Goal: Find specific page/section: Find specific page/section

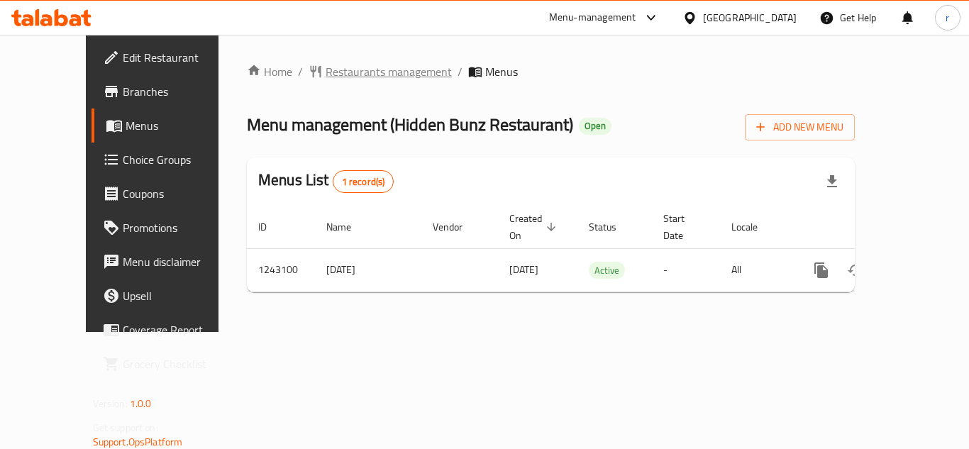
click at [326, 63] on span "Restaurants management" at bounding box center [389, 71] width 126 height 17
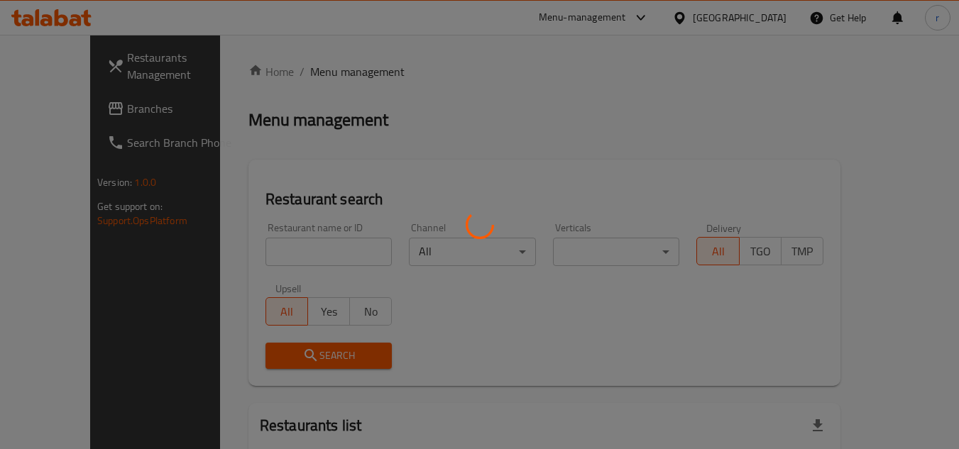
click at [284, 249] on div at bounding box center [479, 224] width 959 height 449
click at [284, 248] on div at bounding box center [479, 224] width 959 height 449
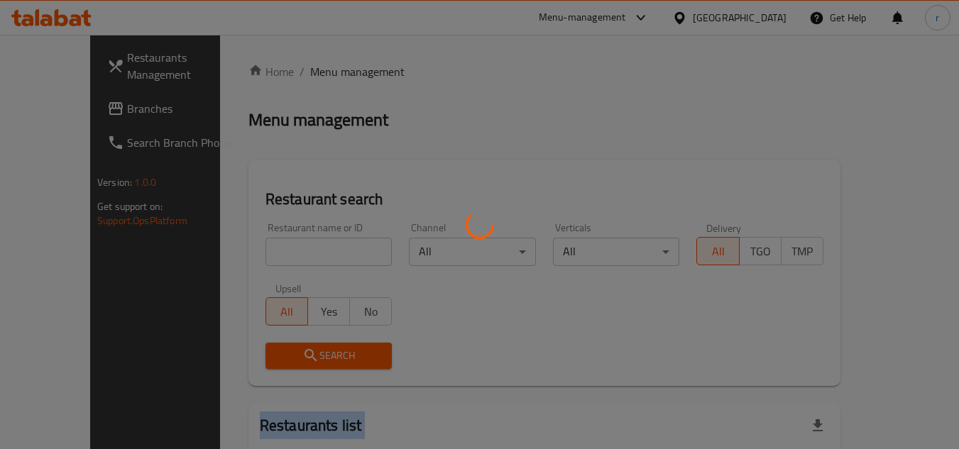
click at [284, 248] on div at bounding box center [479, 224] width 959 height 449
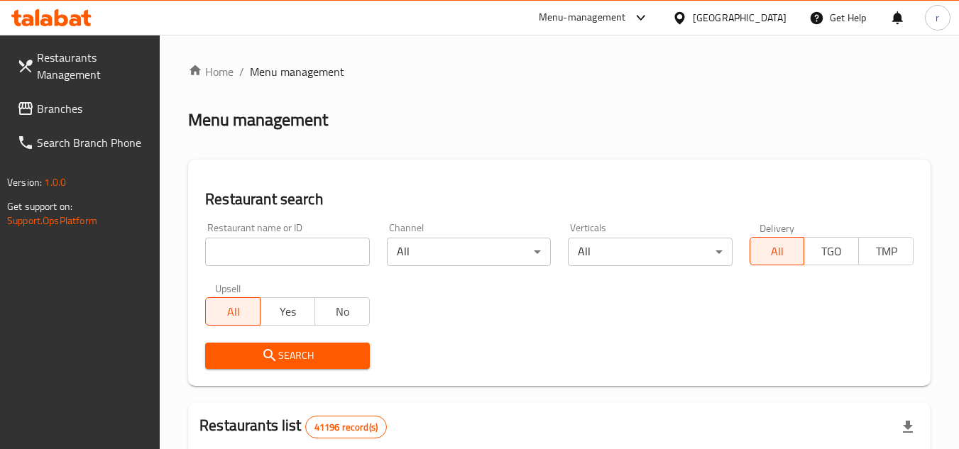
drag, startPoint x: 316, startPoint y: 273, endPoint x: 314, endPoint y: 265, distance: 7.9
click at [316, 273] on div "Restaurant name or ID Restaurant name or ID" at bounding box center [287, 244] width 181 height 60
click at [314, 260] on input "search" at bounding box center [287, 252] width 164 height 28
paste input "681463"
type input "681463"
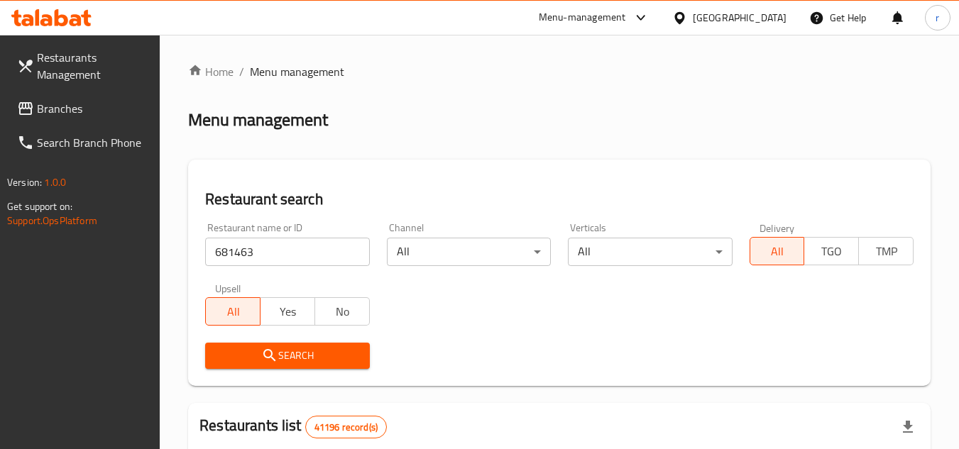
click at [275, 363] on icon "submit" at bounding box center [269, 355] width 17 height 17
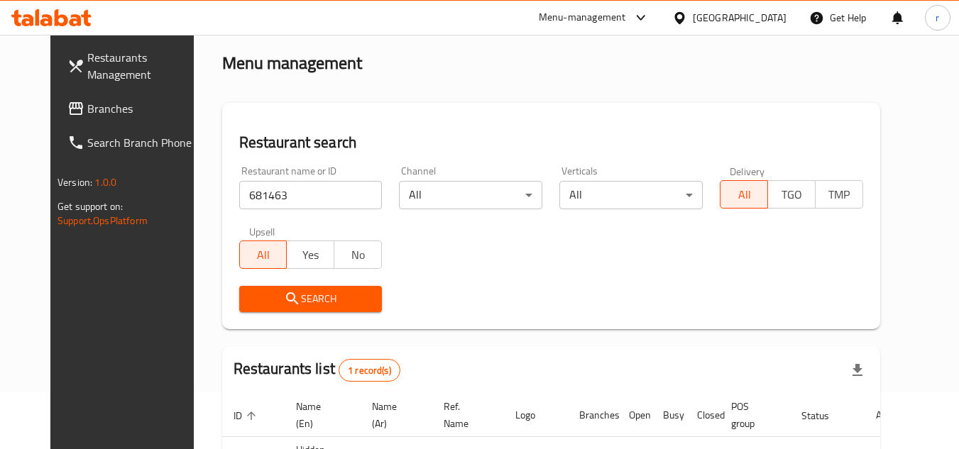
scroll to position [142, 0]
